Goal: Information Seeking & Learning: Learn about a topic

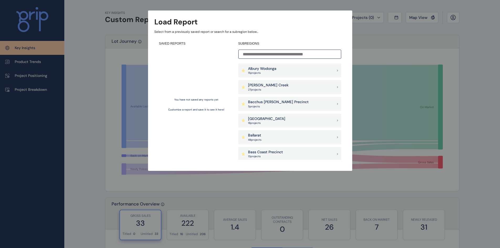
click at [294, 55] on input at bounding box center [289, 54] width 103 height 9
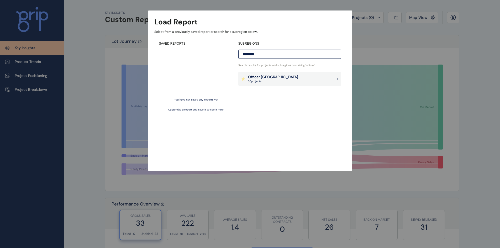
type input "*******"
click at [300, 71] on div "SUBREGIONS ******* Search results for projects and subregions containing ' offi…" at bounding box center [289, 100] width 103 height 118
click at [296, 76] on div "Officer [PERSON_NAME] 35 project s" at bounding box center [289, 79] width 103 height 14
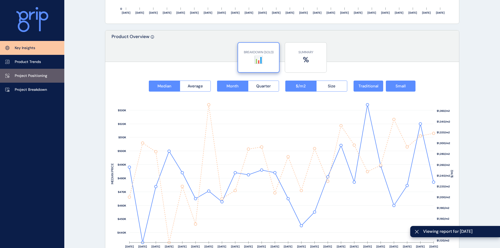
drag, startPoint x: 31, startPoint y: 73, endPoint x: 38, endPoint y: 76, distance: 7.1
click at [31, 73] on p "Project Positioning" at bounding box center [31, 75] width 33 height 5
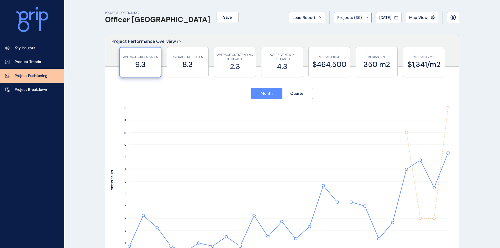
click at [356, 19] on span "Projects ( 35 )" at bounding box center [349, 17] width 25 height 5
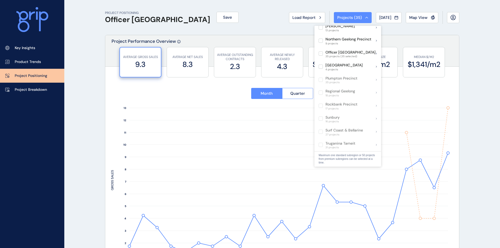
scroll to position [262, 0]
click at [377, 50] on div "Officer Pakenham 35 projects (35 selected)" at bounding box center [347, 53] width 67 height 13
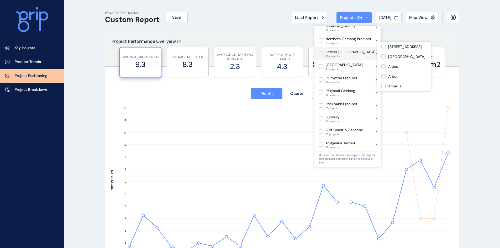
click at [376, 50] on div "Officer Pakenham 35 projects" at bounding box center [347, 53] width 67 height 13
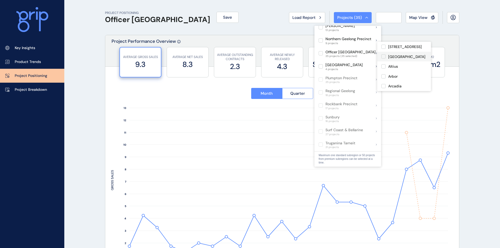
type input "**********"
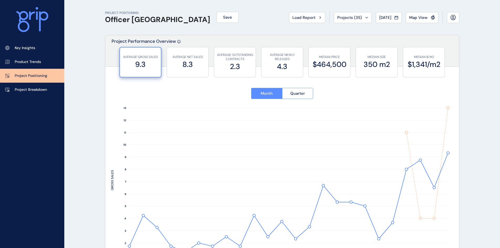
click at [215, 27] on div "PROJECT POSITIONING Officer Pakenham Save Load Report Projects ( 35 ) [DATE] 20…" at bounding box center [282, 17] width 354 height 35
click at [347, 18] on span "Projects ( 35 )" at bounding box center [349, 17] width 25 height 5
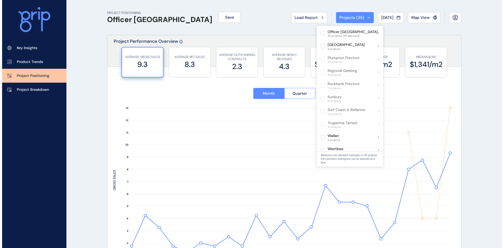
scroll to position [256, 0]
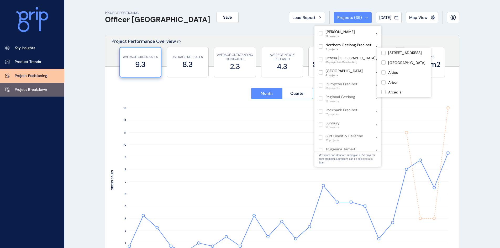
click at [41, 92] on link "Project Breakdown" at bounding box center [32, 90] width 64 height 14
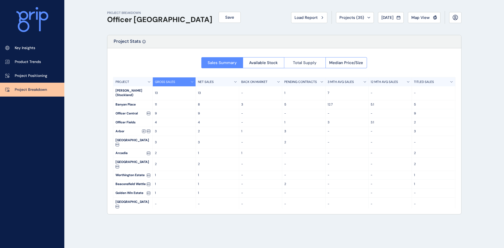
click at [301, 61] on span "Total Supply" at bounding box center [305, 62] width 24 height 5
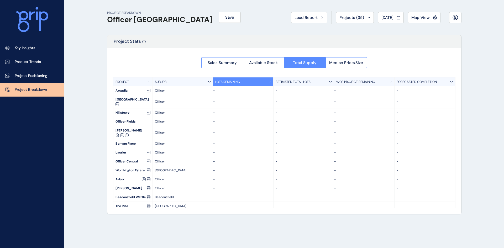
click at [273, 64] on div at bounding box center [284, 131] width 354 height 166
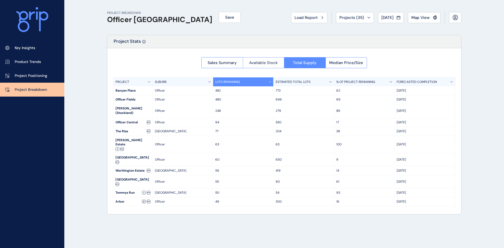
click at [263, 61] on span "Available Stock" at bounding box center [263, 62] width 29 height 5
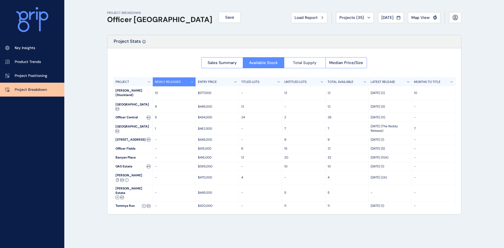
click at [304, 61] on span "Total Supply" at bounding box center [305, 62] width 24 height 5
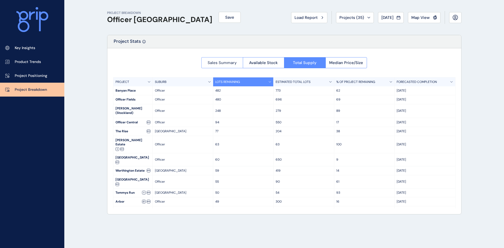
click at [230, 62] on span "Sales Summary" at bounding box center [221, 62] width 29 height 5
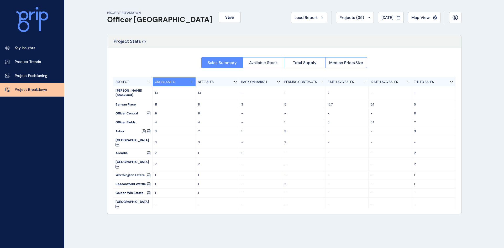
click at [264, 62] on span "Available Stock" at bounding box center [263, 62] width 29 height 5
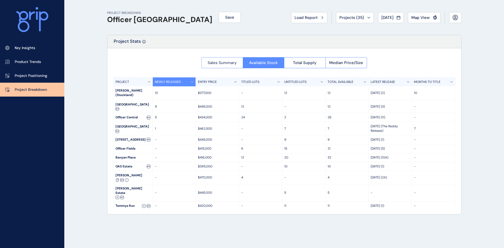
click at [231, 64] on span "Sales Summary" at bounding box center [221, 62] width 29 height 5
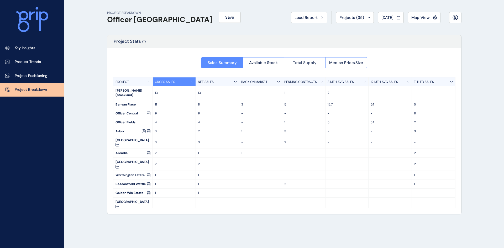
click at [298, 58] on button "Total Supply" at bounding box center [304, 62] width 41 height 11
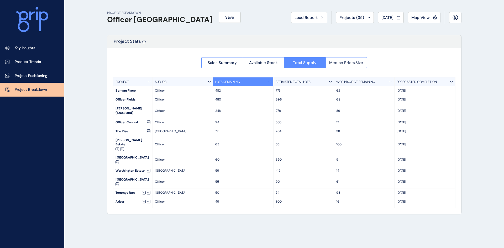
click at [338, 58] on button "Median Price/Size" at bounding box center [346, 62] width 42 height 11
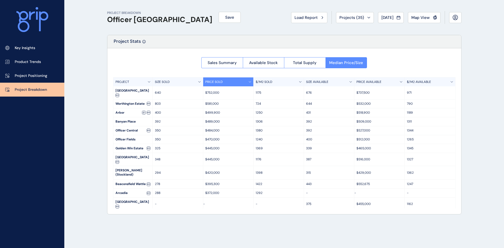
drag, startPoint x: 183, startPoint y: 96, endPoint x: 190, endPoint y: 75, distance: 21.6
click at [180, 67] on div "Sales Summary Available Stock Total Supply Median Price/Size PROJECT SIZE SOLD …" at bounding box center [284, 131] width 354 height 166
click at [196, 83] on div "SIZE SOLD" at bounding box center [178, 81] width 50 height 9
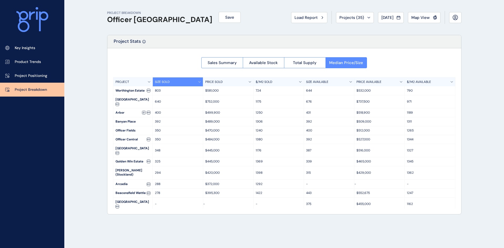
click at [162, 94] on div "803" at bounding box center [178, 90] width 50 height 9
click at [166, 92] on p "803" at bounding box center [178, 90] width 46 height 4
click at [201, 83] on div "SIZE SOLD" at bounding box center [178, 81] width 50 height 9
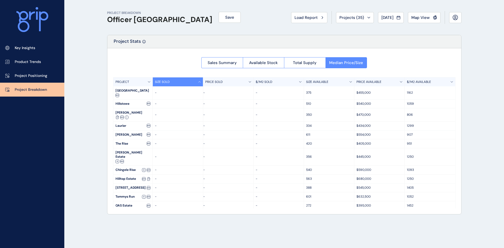
click at [144, 42] on div at bounding box center [143, 43] width 3 height 10
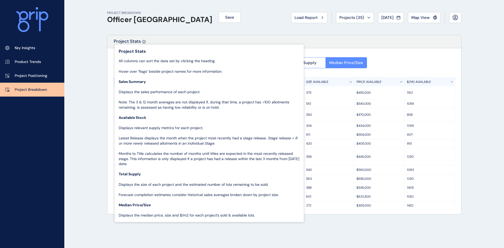
click at [62, 97] on div "Key Insights Product Trends Project Positioning Project Breakdown" at bounding box center [32, 124] width 64 height 248
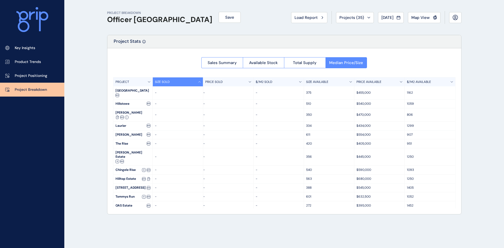
click at [195, 82] on div "SIZE SOLD" at bounding box center [178, 81] width 50 height 9
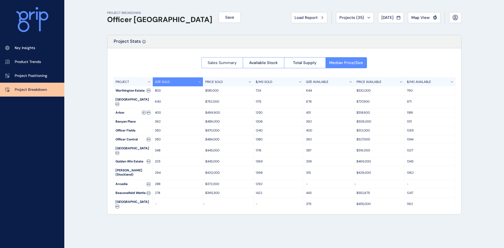
click at [224, 63] on span "Sales Summary" at bounding box center [221, 62] width 29 height 5
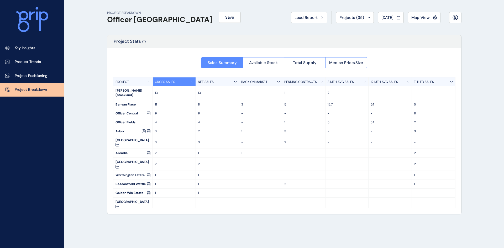
click at [265, 63] on span "Available Stock" at bounding box center [263, 62] width 29 height 5
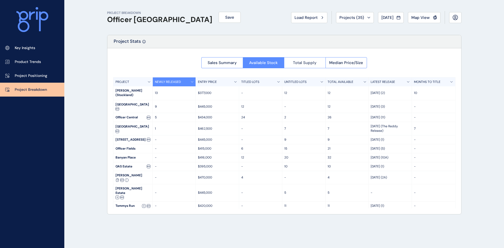
click at [307, 63] on span "Total Supply" at bounding box center [305, 62] width 24 height 5
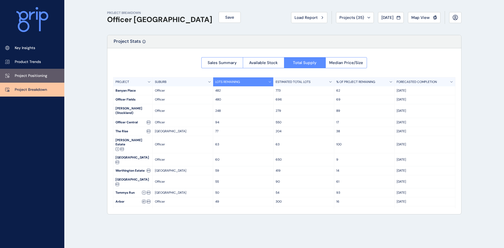
click at [31, 74] on p "Project Positioning" at bounding box center [31, 75] width 33 height 5
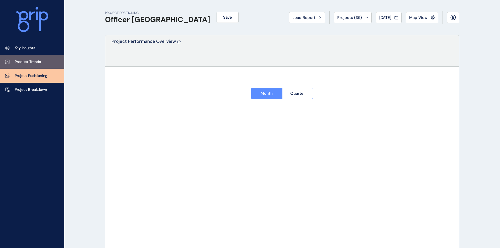
type input "**********"
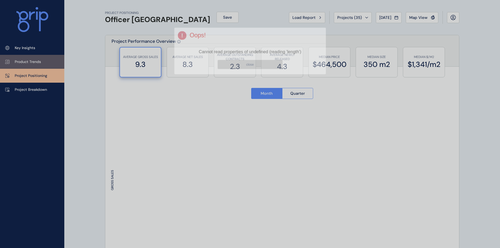
click at [44, 60] on div "Page 1 Created with Sketch. Oops! Cannot read properties of undefined (reading …" at bounding box center [250, 40] width 412 height 67
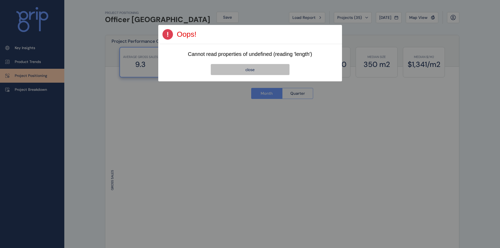
drag, startPoint x: 267, startPoint y: 72, endPoint x: 261, endPoint y: 70, distance: 6.6
click at [267, 71] on button "close" at bounding box center [250, 69] width 79 height 11
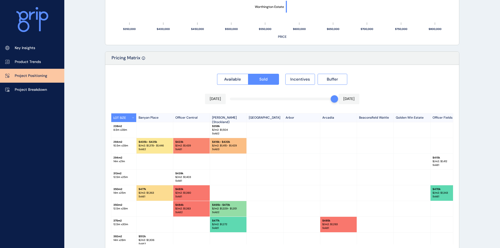
scroll to position [478, 0]
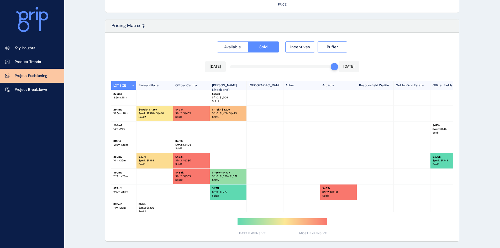
click at [247, 47] on button "Available" at bounding box center [232, 46] width 31 height 11
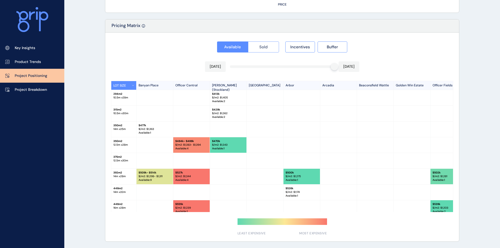
click at [269, 47] on button "Sold" at bounding box center [263, 46] width 31 height 11
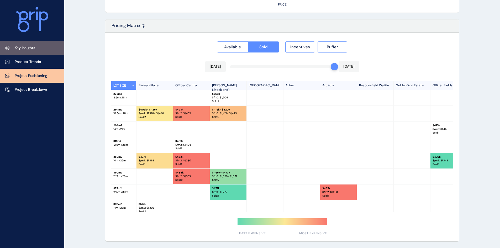
click at [28, 53] on link "Key Insights" at bounding box center [32, 48] width 64 height 14
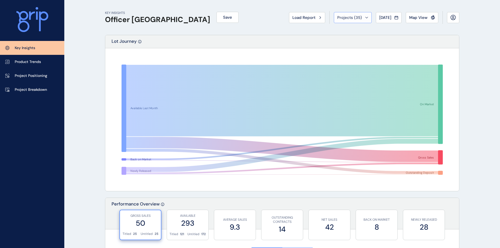
click at [348, 19] on span "Projects ( 35 )" at bounding box center [349, 17] width 25 height 5
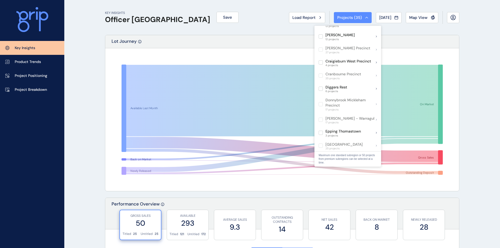
scroll to position [236, 0]
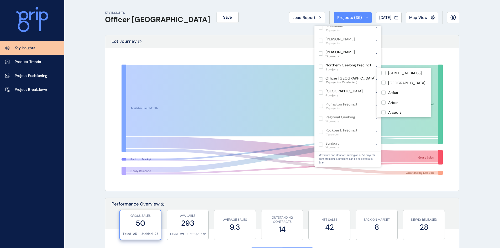
click at [376, 75] on div "Officer Pakenham 35 projects (35 selected)" at bounding box center [347, 79] width 67 height 13
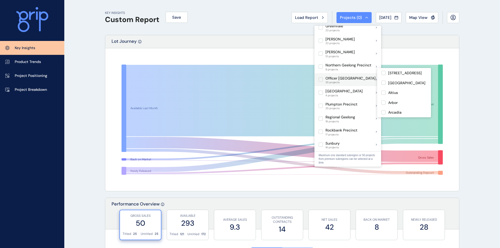
click at [322, 77] on label at bounding box center [320, 79] width 4 height 4
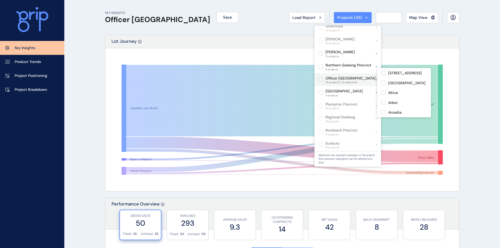
click at [318, 77] on label at bounding box center [320, 79] width 4 height 4
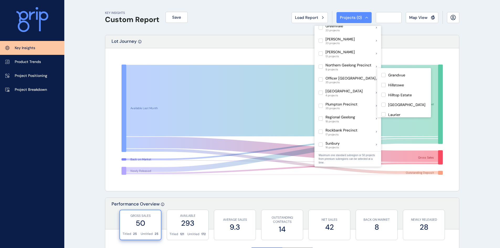
scroll to position [210, 0]
click at [416, 78] on div "Officer Central" at bounding box center [404, 75] width 54 height 10
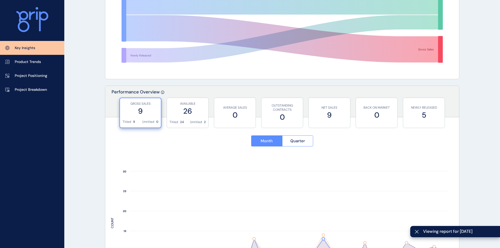
scroll to position [157, 0]
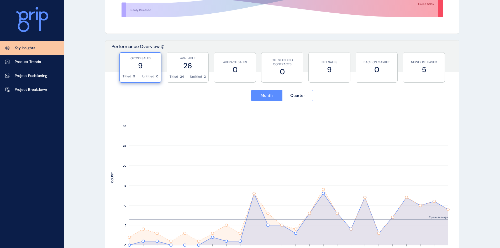
click at [213, 57] on div "GROSS SALES 9 Titled 9 Untitled 0 AVAILABLE 26 Titled 24 Untitled 2 AVERAGE SAL…" at bounding box center [282, 65] width 354 height 26
drag, startPoint x: 208, startPoint y: 60, endPoint x: 205, endPoint y: 60, distance: 2.9
click at [207, 61] on div "AVAILABLE 26 Titled 24 Untitled 2" at bounding box center [188, 67] width 42 height 30
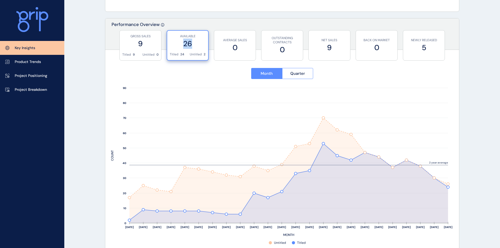
scroll to position [210, 0]
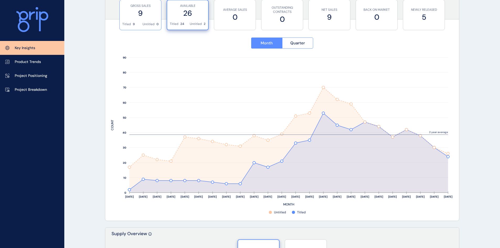
click at [158, 15] on div "GROSS SALES 9 Titled 9 Untitled 0" at bounding box center [140, 15] width 42 height 30
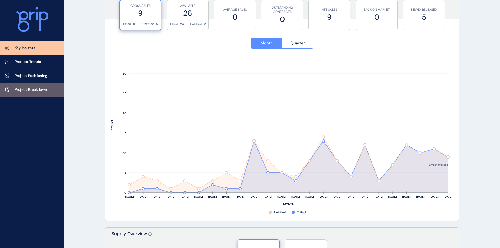
click at [55, 88] on link "Project Breakdown" at bounding box center [32, 90] width 64 height 14
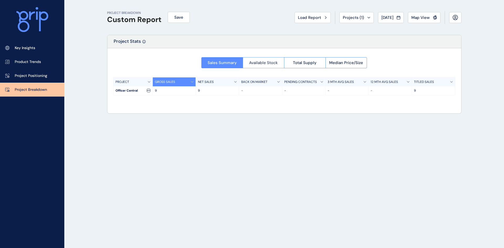
click at [260, 60] on button "Available Stock" at bounding box center [263, 62] width 41 height 11
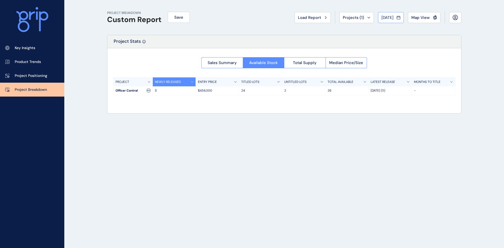
click at [393, 18] on div "[DATE]" at bounding box center [390, 17] width 19 height 5
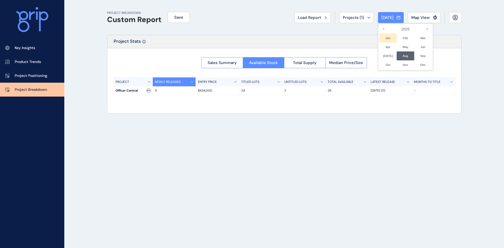
click at [382, 37] on li "Jan No report is available for this period. New months are usually published 5 …" at bounding box center [388, 38] width 18 height 9
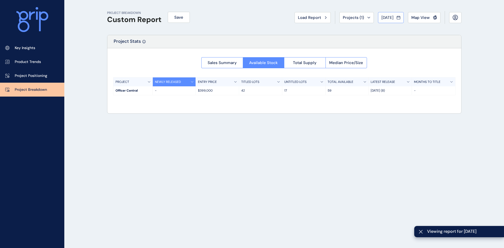
click at [390, 16] on span "[DATE]" at bounding box center [387, 17] width 12 height 5
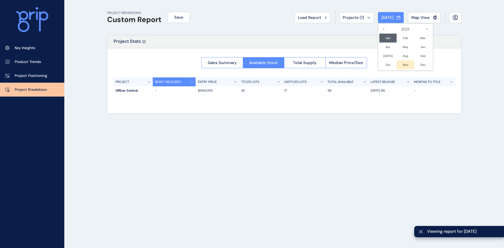
click at [399, 55] on li "Aug No report is available for this period. New months are usually published 5 …" at bounding box center [405, 55] width 18 height 9
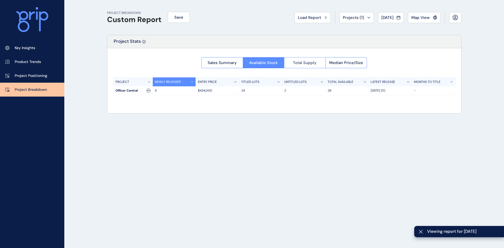
click at [305, 64] on span "Total Supply" at bounding box center [305, 62] width 24 height 5
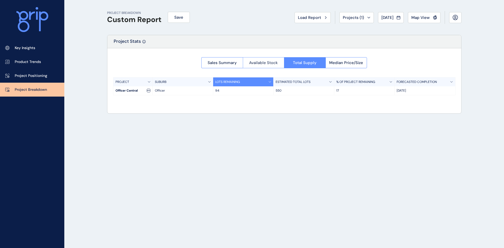
click at [256, 61] on span "Available Stock" at bounding box center [263, 62] width 29 height 5
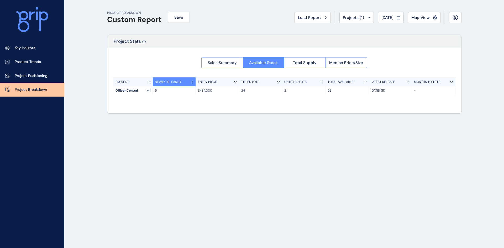
click at [217, 59] on button "Sales Summary" at bounding box center [221, 62] width 41 height 11
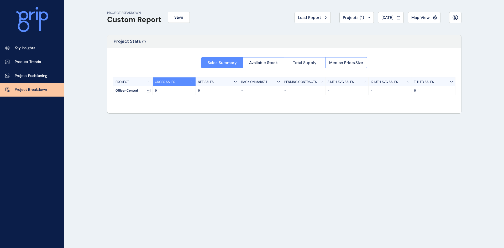
click at [308, 57] on button "Total Supply" at bounding box center [304, 62] width 41 height 11
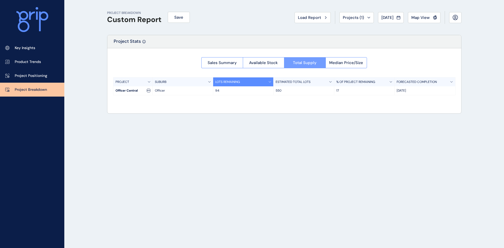
click at [306, 62] on span "Total Supply" at bounding box center [305, 62] width 24 height 5
click at [255, 61] on span "Available Stock" at bounding box center [263, 62] width 29 height 5
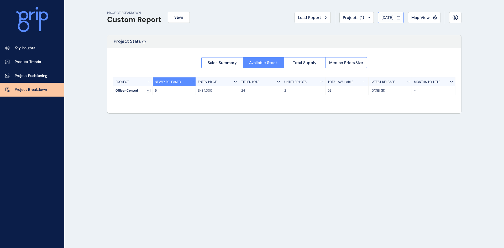
click at [390, 18] on span "[DATE]" at bounding box center [387, 17] width 12 height 5
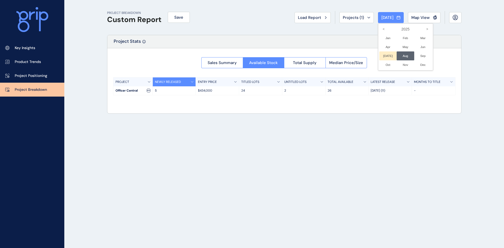
click at [384, 56] on li "[DATE] No report is available for this period. New months are usually published…" at bounding box center [388, 55] width 18 height 9
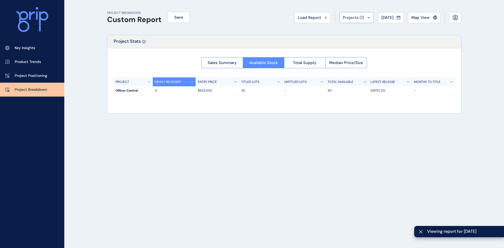
click at [361, 20] on button "Projects ( 1 )" at bounding box center [356, 17] width 34 height 11
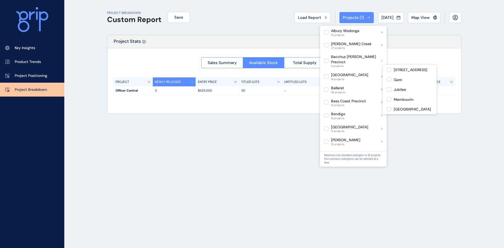
drag, startPoint x: 462, startPoint y: 148, endPoint x: 461, endPoint y: 144, distance: 3.3
click at [461, 146] on div "PROJECT BREAKDOWN Custom Report Save Load Report Projects ( 1 ) [DATE] 2025 < >…" at bounding box center [283, 124] width 367 height 248
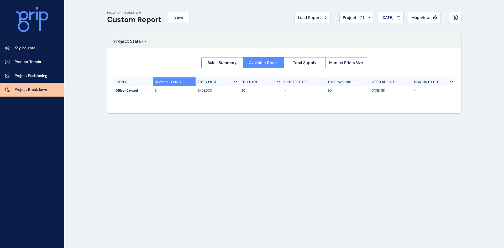
click at [420, 51] on div "Sales Summary Available Stock Total Supply Median Price/Size PROJECT NEWLY RELE…" at bounding box center [284, 74] width 354 height 53
click at [323, 77] on div "UNTITLED LOTS" at bounding box center [303, 81] width 43 height 9
click at [237, 61] on button "Sales Summary" at bounding box center [221, 62] width 41 height 11
